Goal: Navigation & Orientation: Find specific page/section

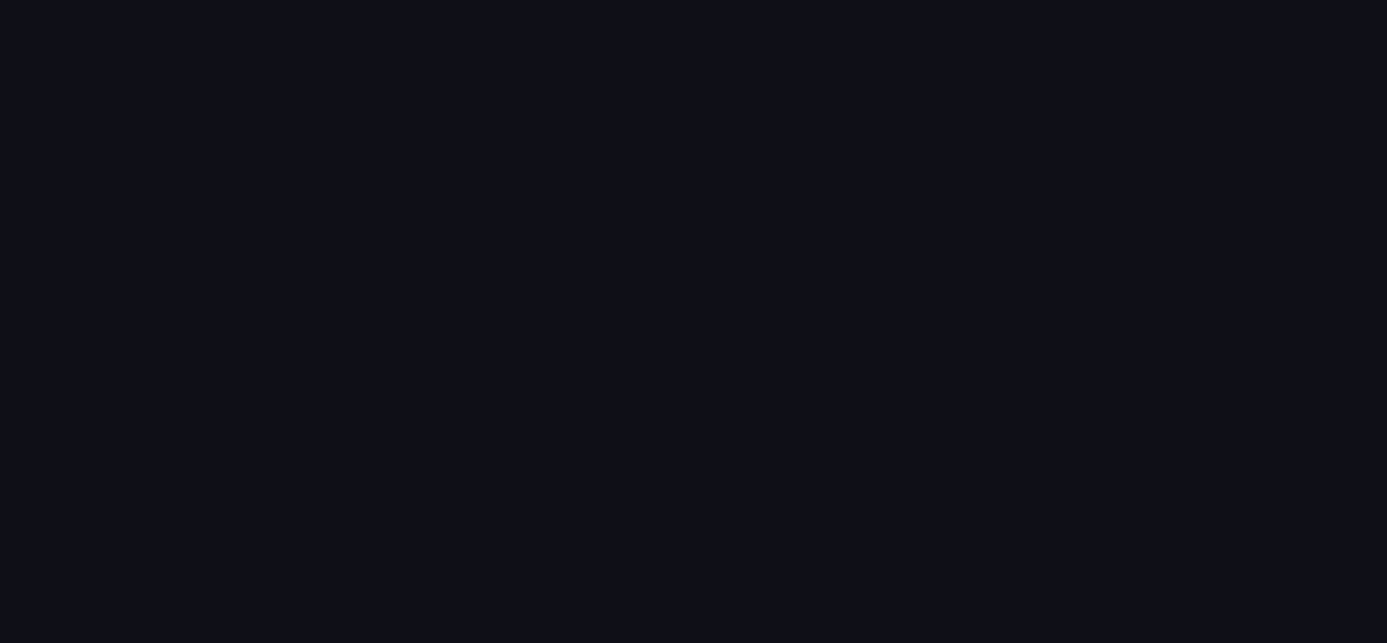
scroll to position [1382, 0]
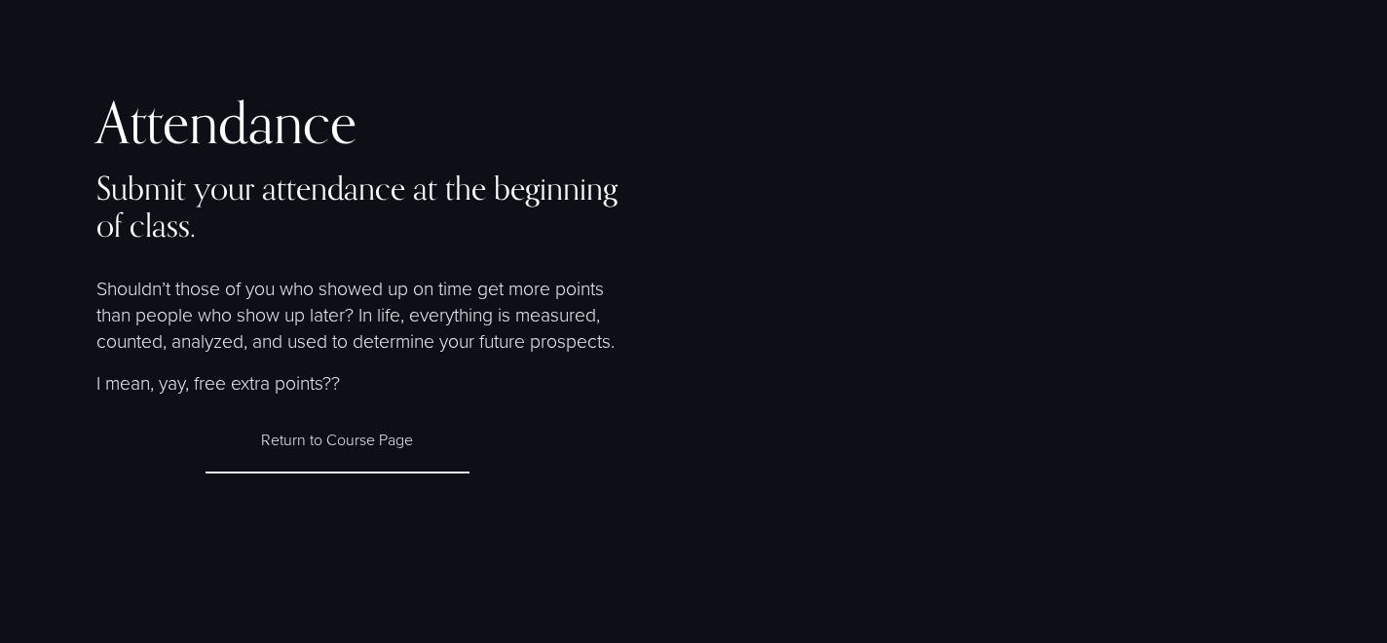
scroll to position [620, 0]
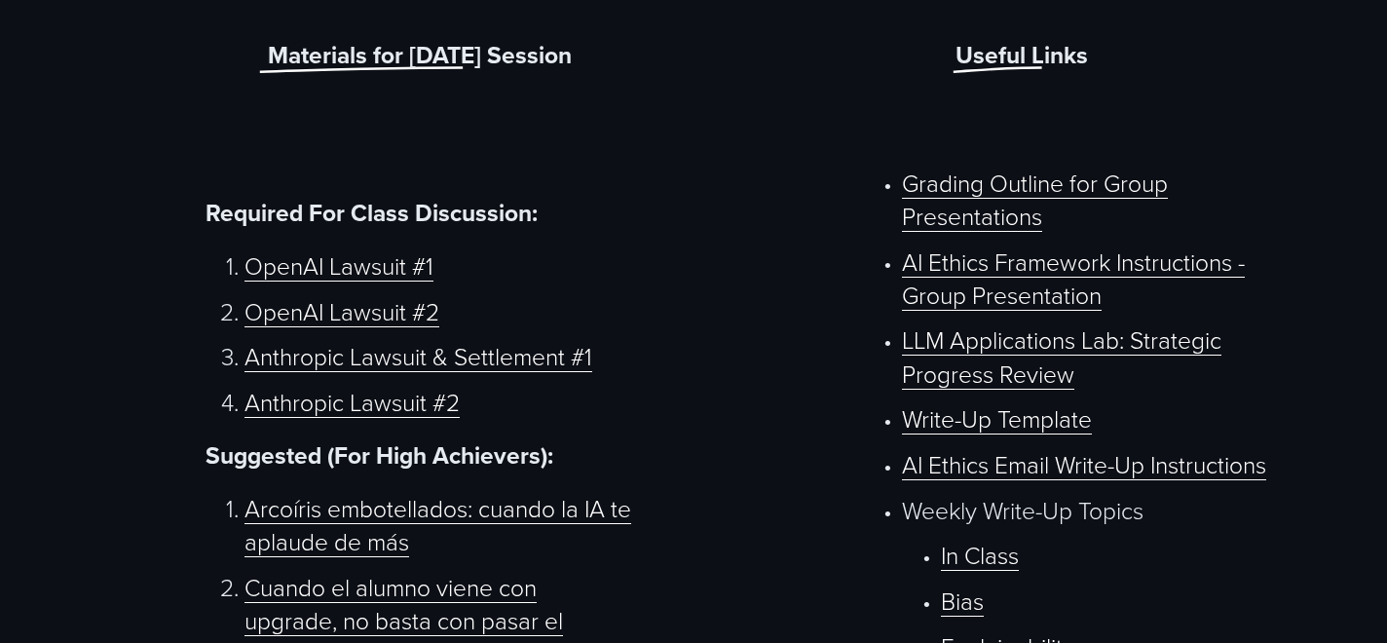
scroll to position [871, 0]
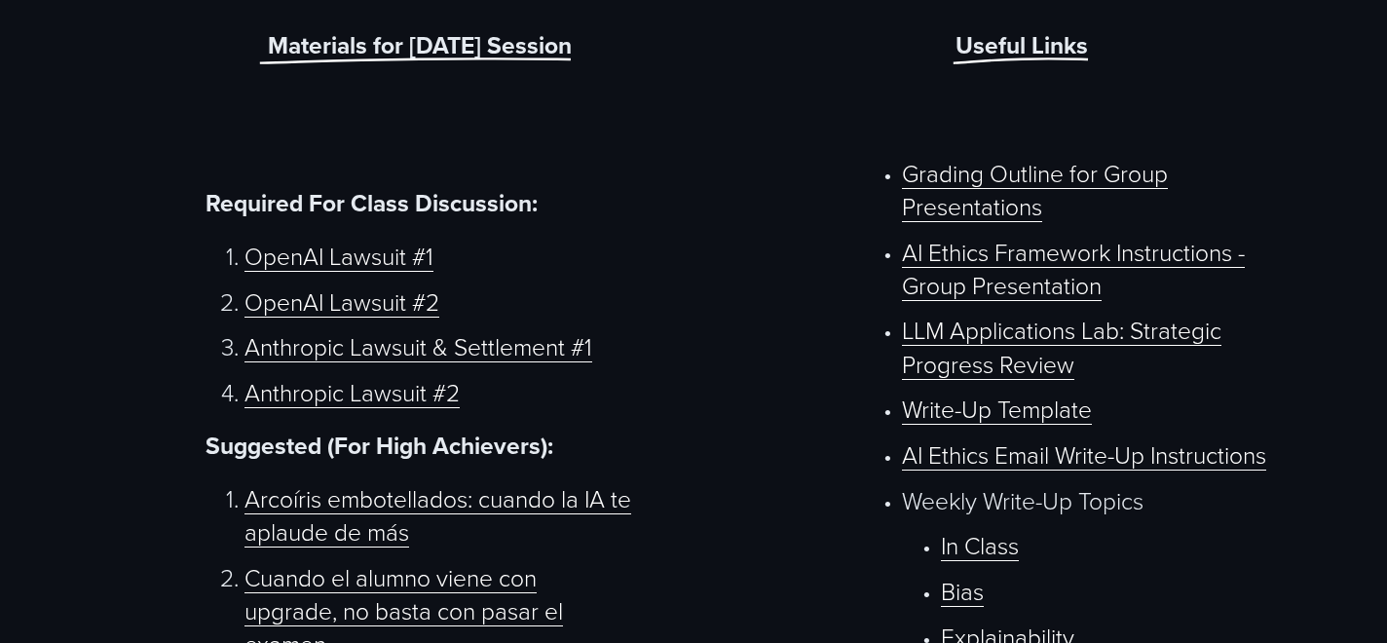
click at [390, 263] on link "OpenAI Lawsuit #1" at bounding box center [338, 256] width 189 height 32
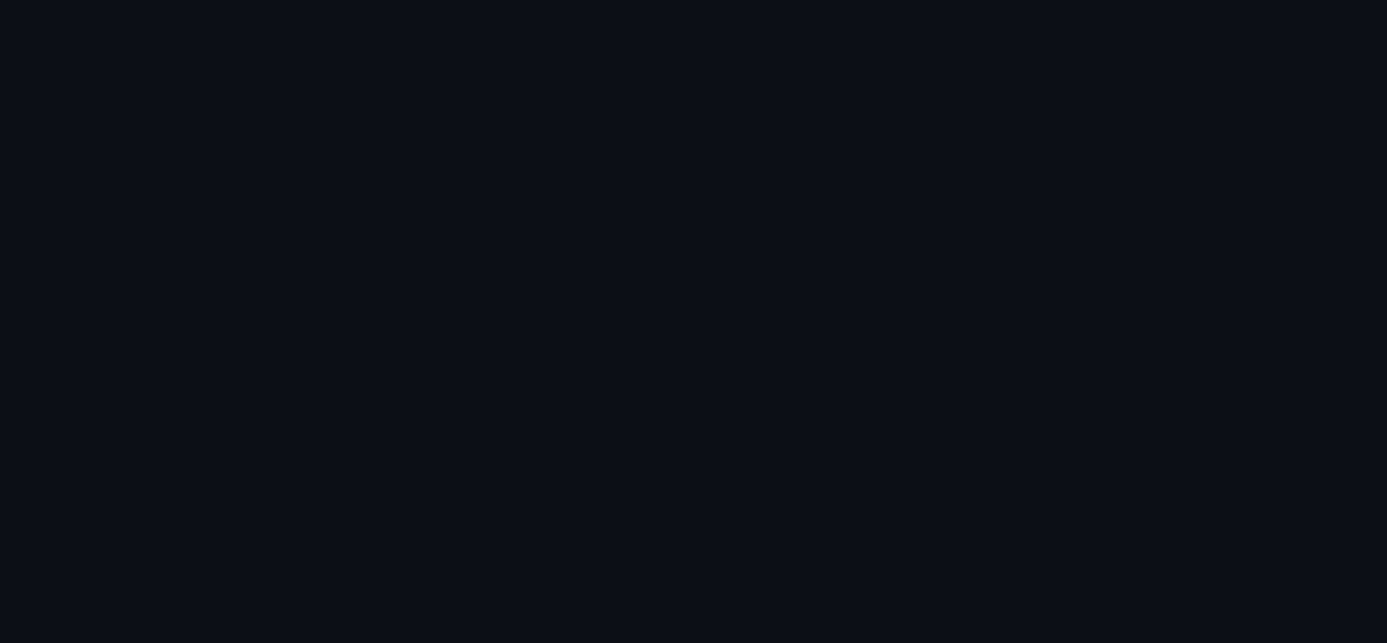
scroll to position [623, 0]
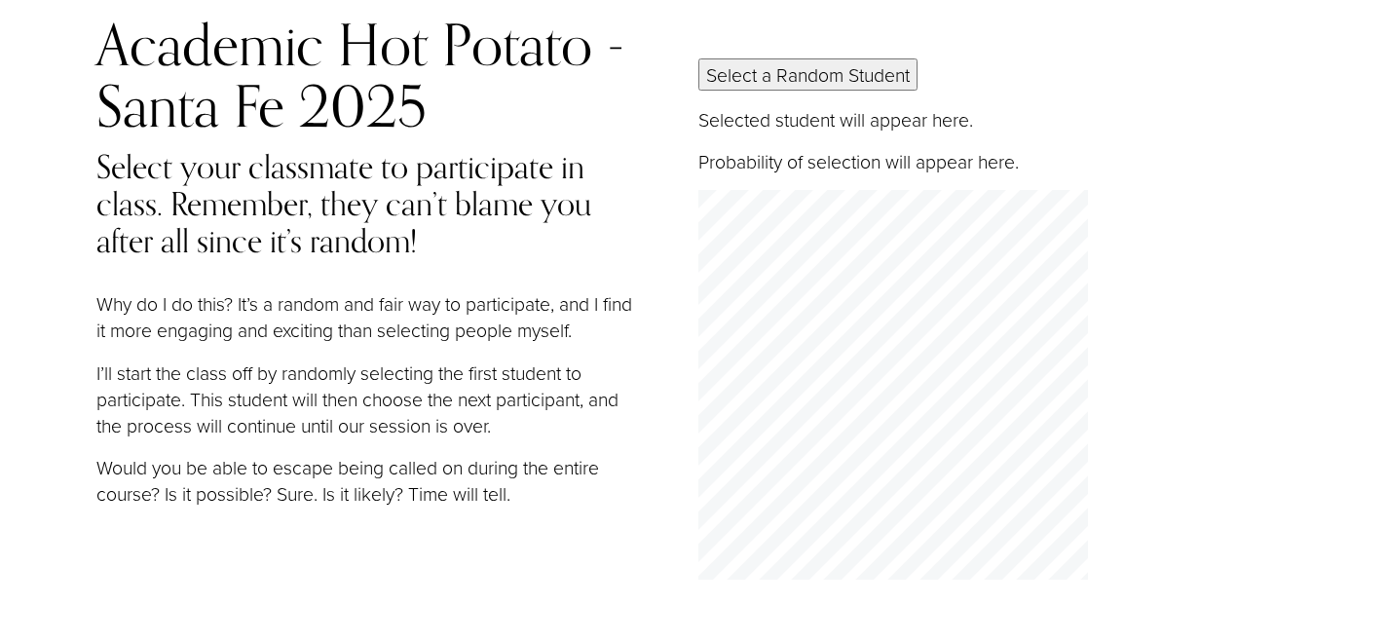
scroll to position [75, 0]
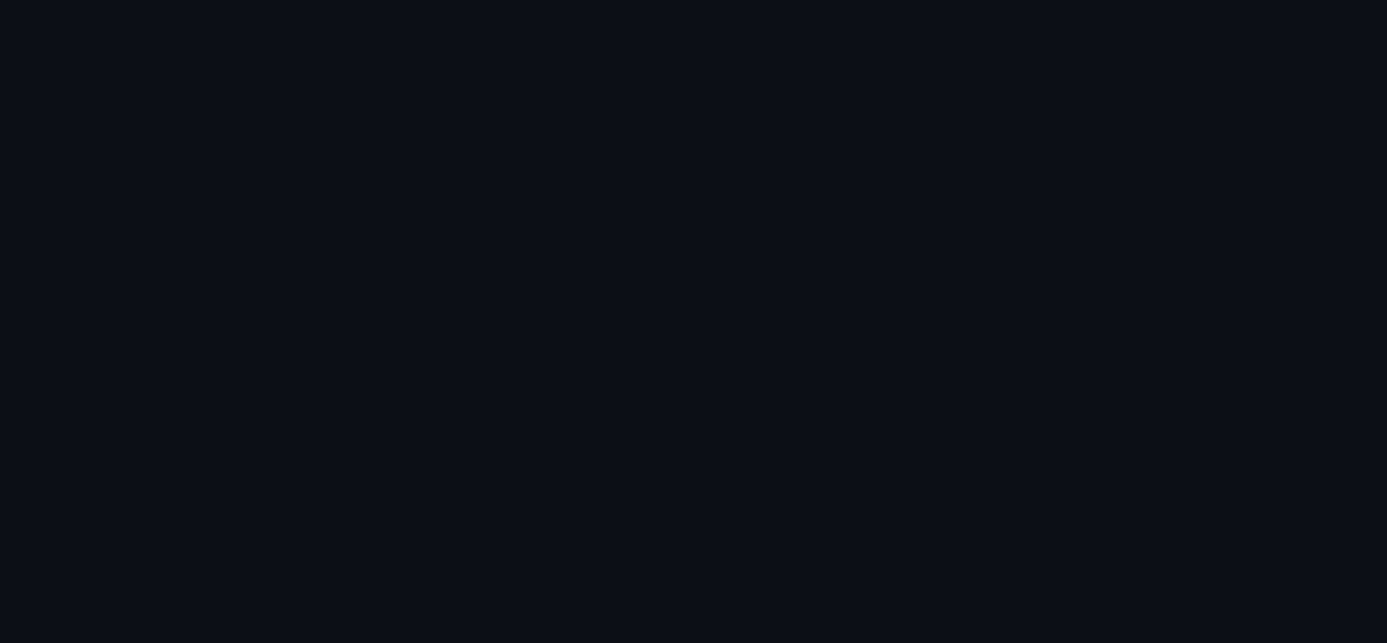
scroll to position [2058, 0]
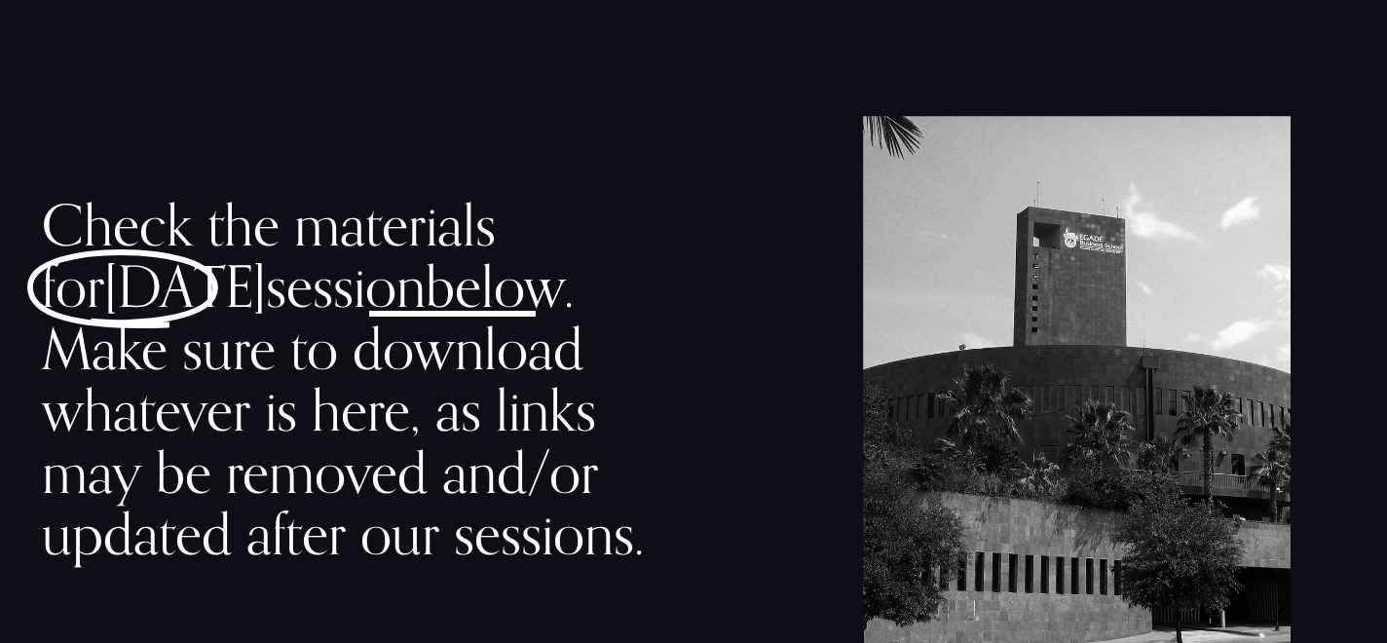
scroll to position [1001, 0]
